Goal: Book appointment/travel/reservation

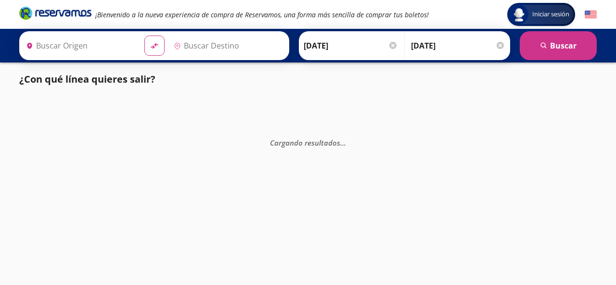
type input "Central del Sur (taxqueña), [GEOGRAPHIC_DATA]"
type input "Acapulco Diamante, [GEOGRAPHIC_DATA]"
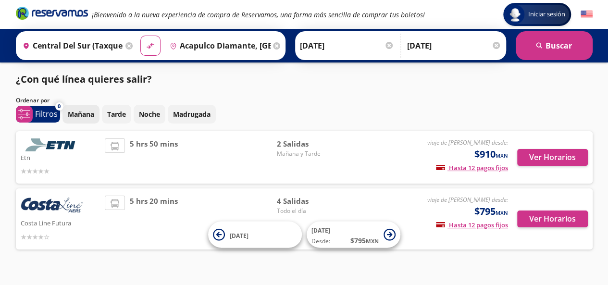
click at [78, 114] on p "Mañana" at bounding box center [81, 114] width 26 height 10
click at [180, 109] on p "Madrugada" at bounding box center [192, 114] width 38 height 10
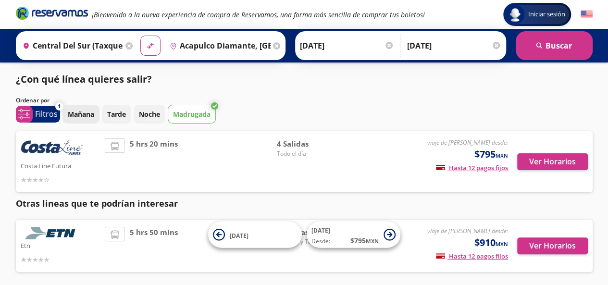
click at [80, 113] on p "Mañana" at bounding box center [81, 114] width 26 height 10
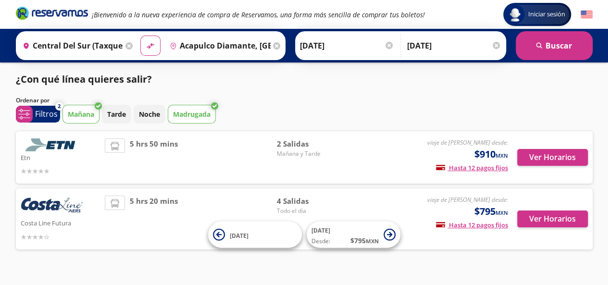
scroll to position [16, 0]
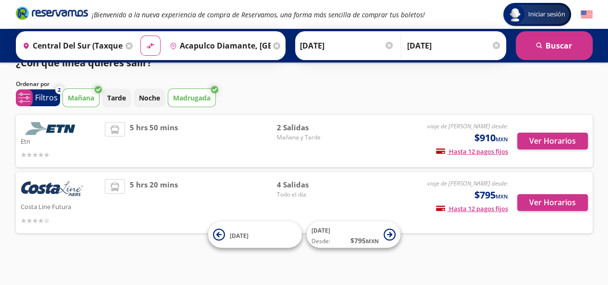
click at [214, 94] on button "Madrugada" at bounding box center [192, 97] width 48 height 19
click at [93, 93] on p "Mañana" at bounding box center [81, 98] width 26 height 10
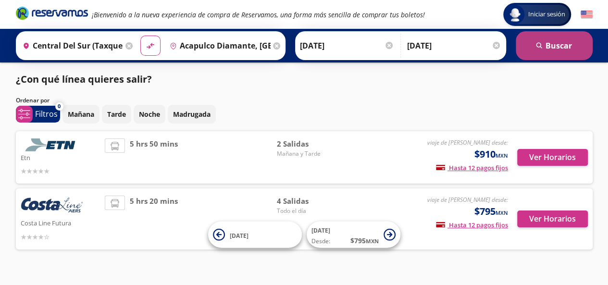
click at [566, 44] on button "search [GEOGRAPHIC_DATA]" at bounding box center [554, 45] width 77 height 29
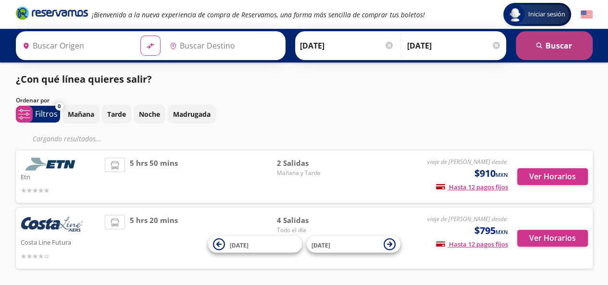
type input "Central del Sur (taxqueña), [GEOGRAPHIC_DATA]"
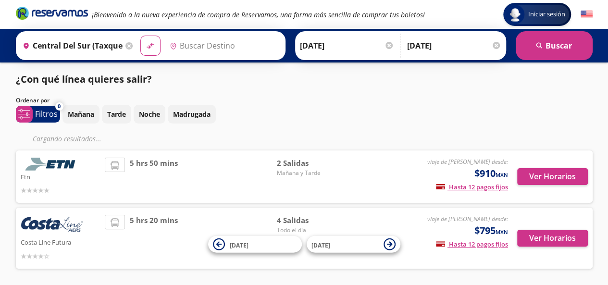
type input "Acapulco Diamante, [GEOGRAPHIC_DATA]"
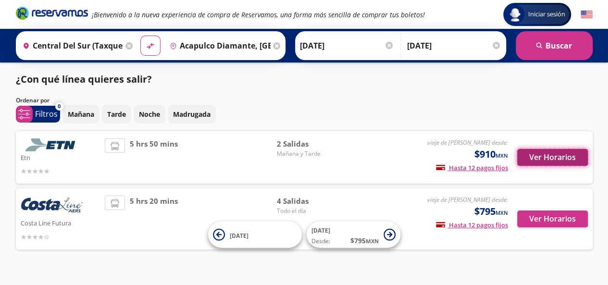
click at [564, 156] on button "Ver Horarios" at bounding box center [552, 157] width 71 height 17
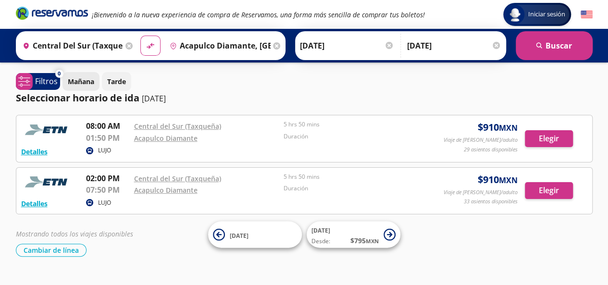
click at [85, 83] on p "Mañana" at bounding box center [81, 81] width 26 height 10
